Goal: Transaction & Acquisition: Download file/media

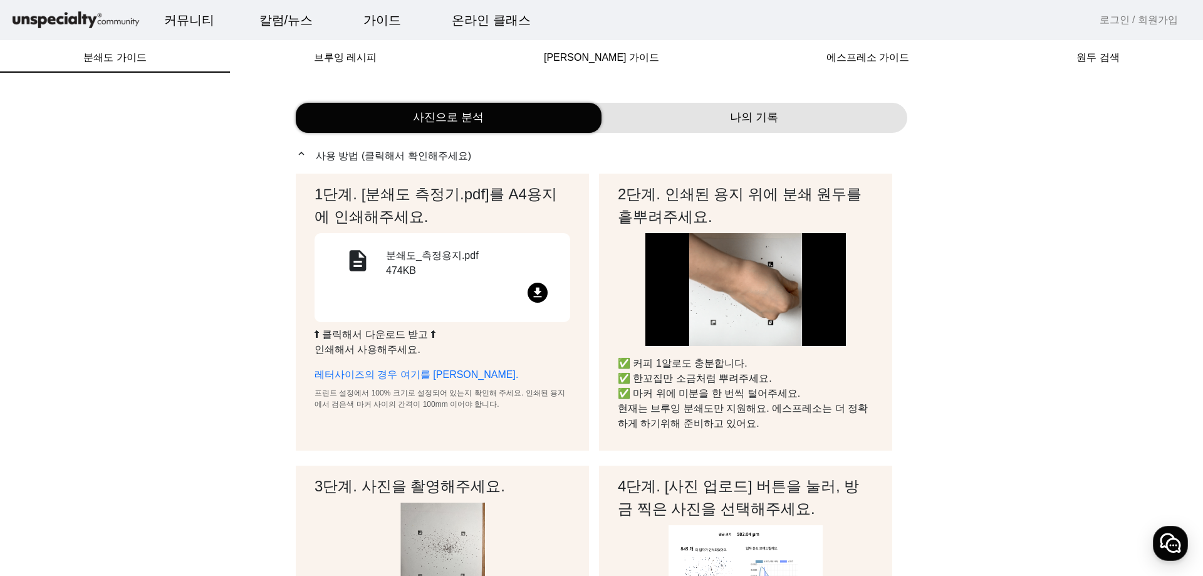
click at [463, 263] on div "분쇄도_측정용지.pdf 474KB" at bounding box center [470, 265] width 169 height 34
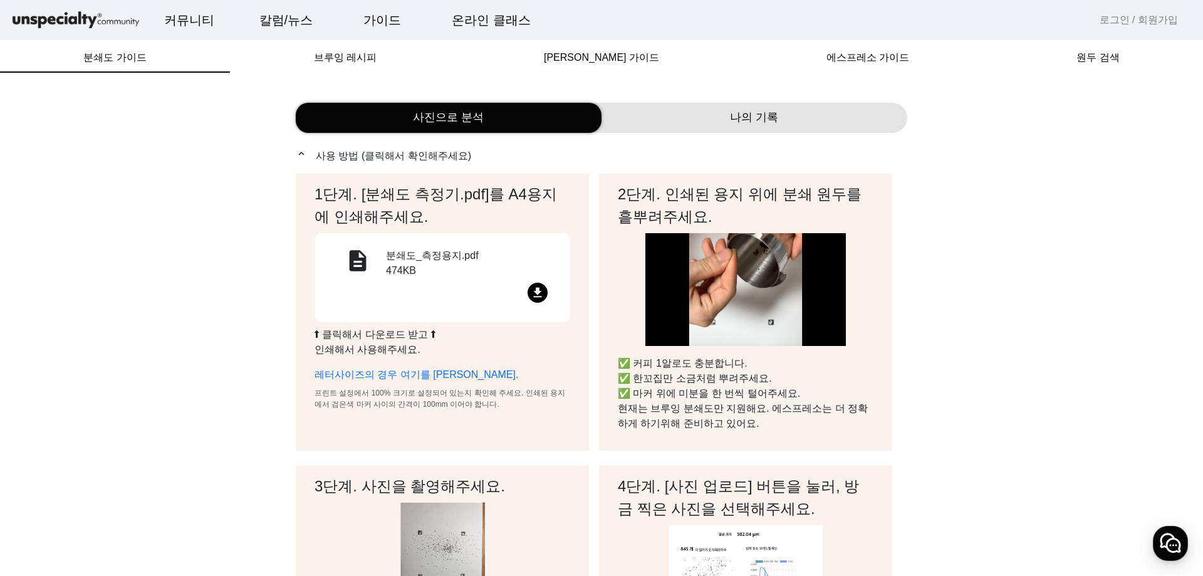
click at [534, 286] on mat-icon "file_download" at bounding box center [538, 293] width 20 height 20
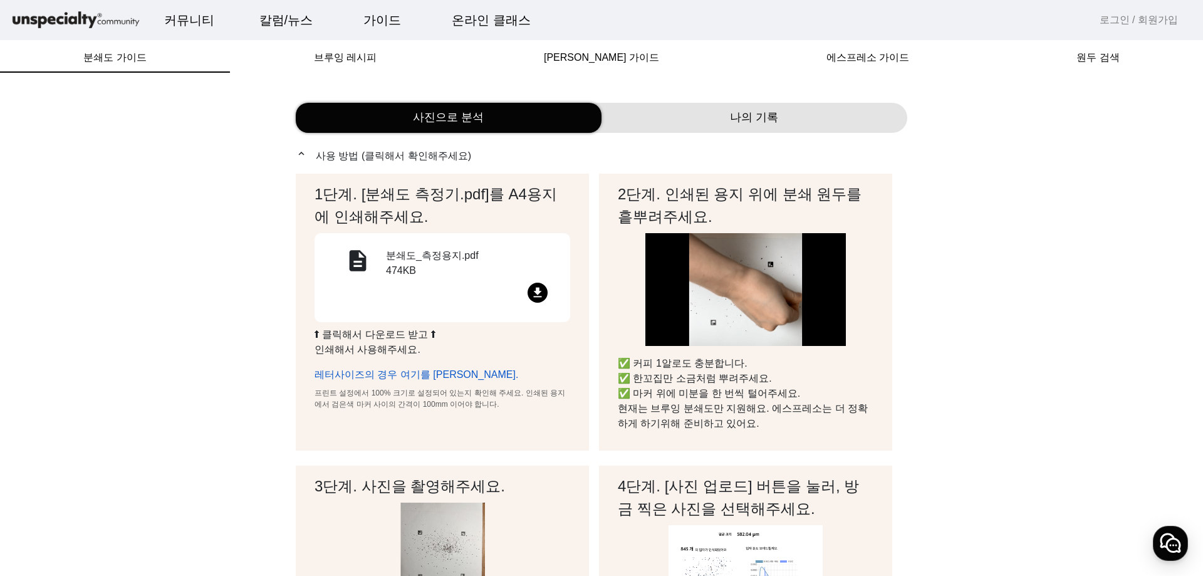
click at [430, 373] on link "레터사이즈의 경우 여기를 [PERSON_NAME]." at bounding box center [417, 374] width 204 height 11
